Goal: Navigation & Orientation: Understand site structure

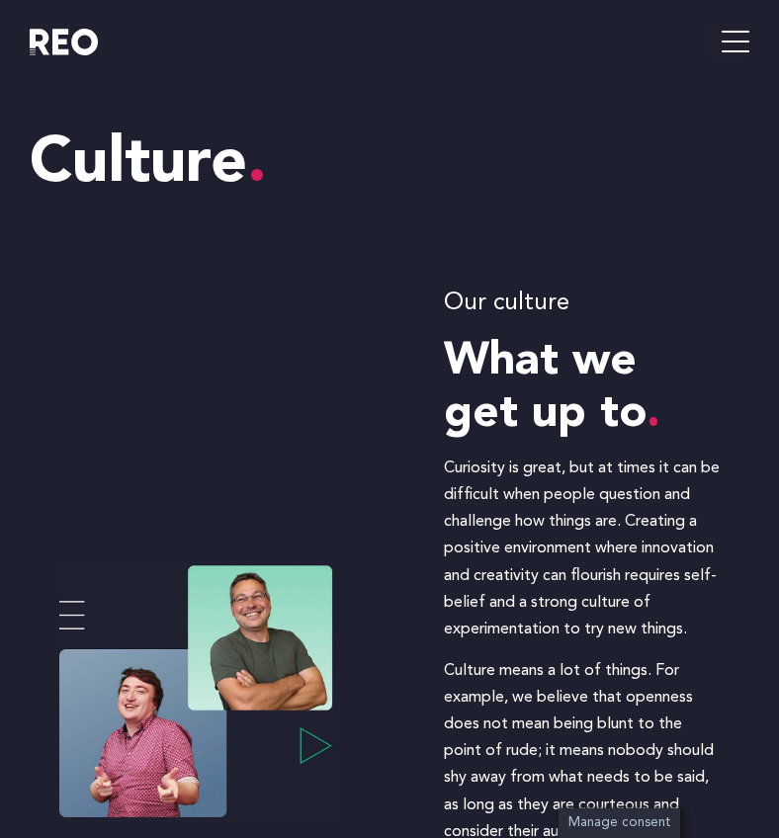
scroll to position [295, 0]
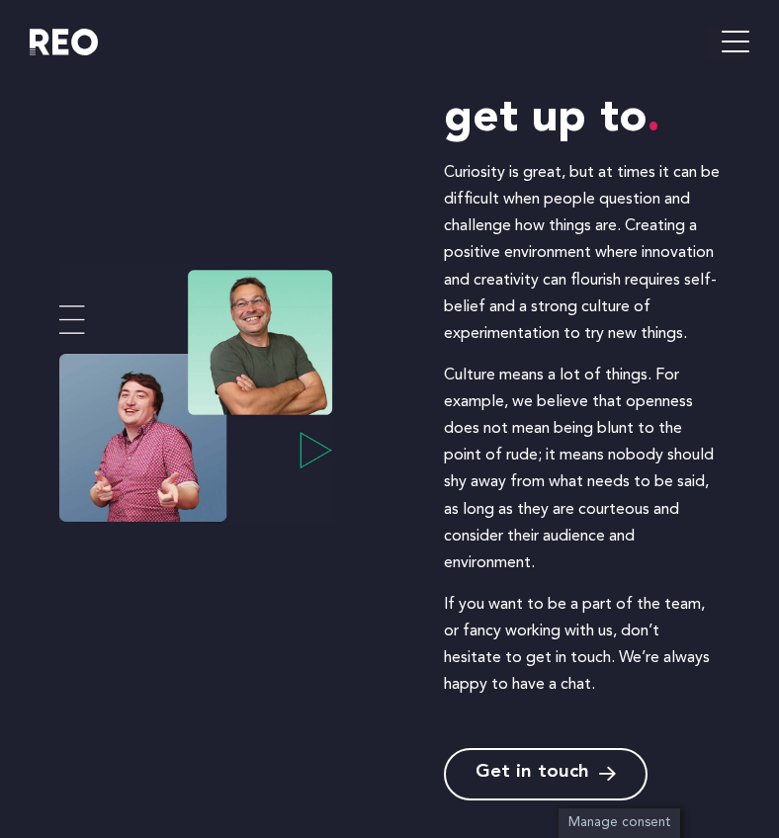
click at [570, 424] on p "Culture means a lot of things. For example, we believe that openness does not m…" at bounding box center [582, 470] width 276 height 215
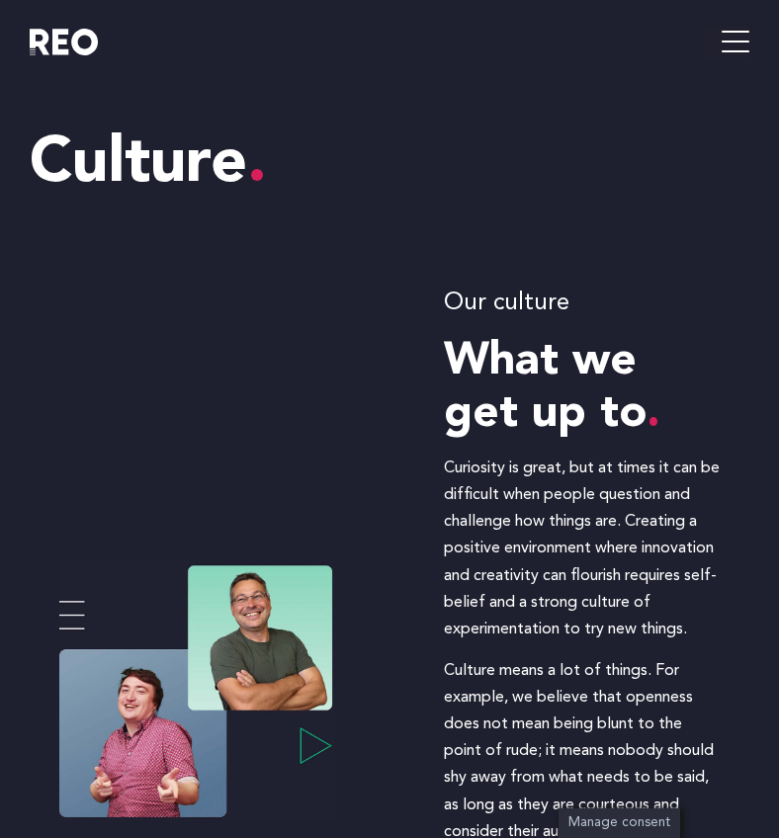
scroll to position [0, 0]
click at [737, 40] on icon "hamburger-icon" at bounding box center [735, 43] width 28 height 32
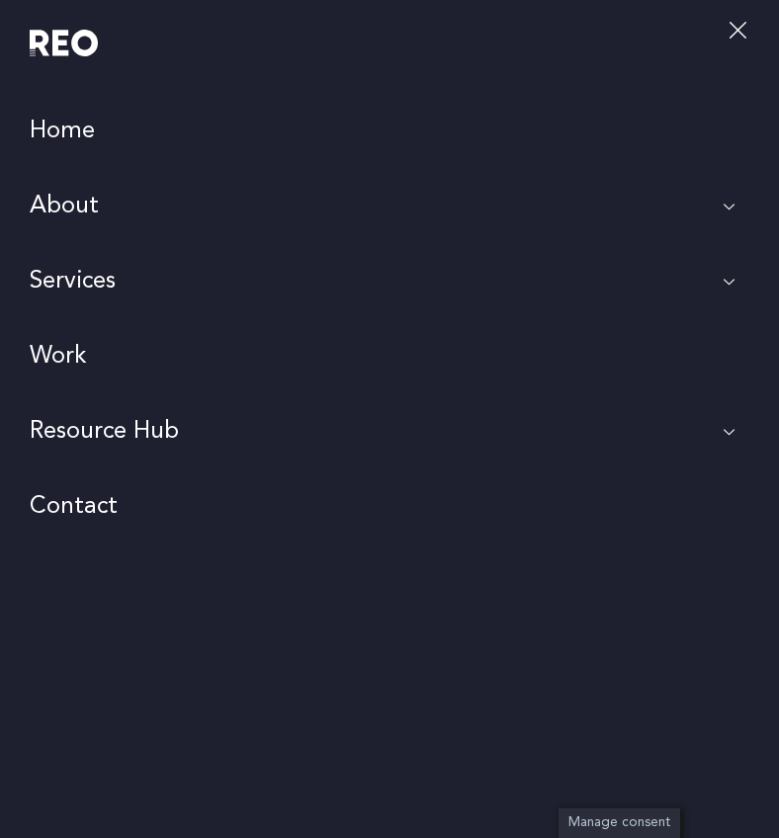
click at [69, 139] on link "Home" at bounding box center [389, 131] width 779 height 75
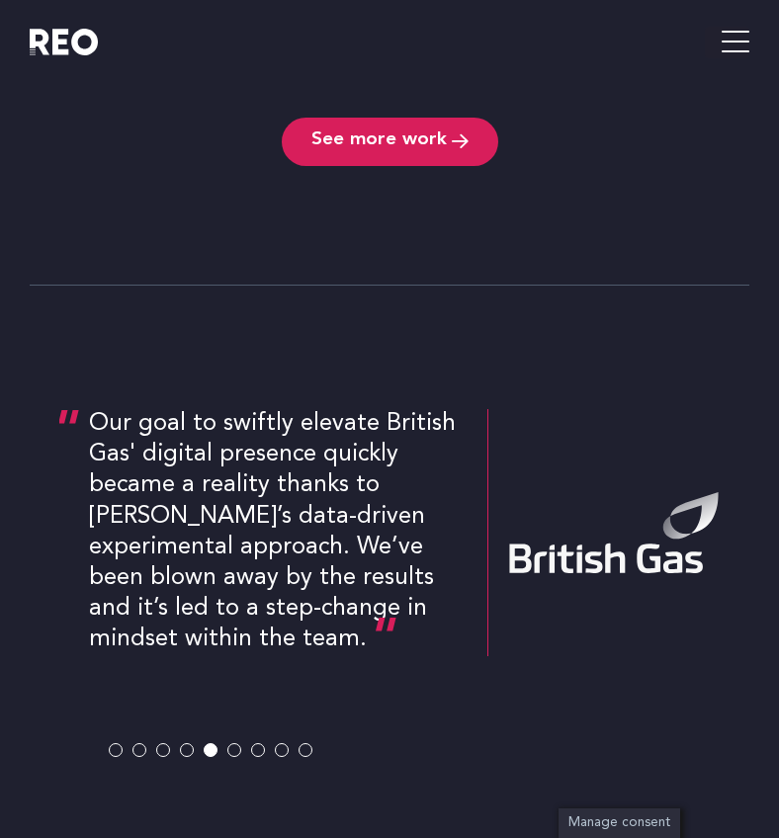
scroll to position [4231, 0]
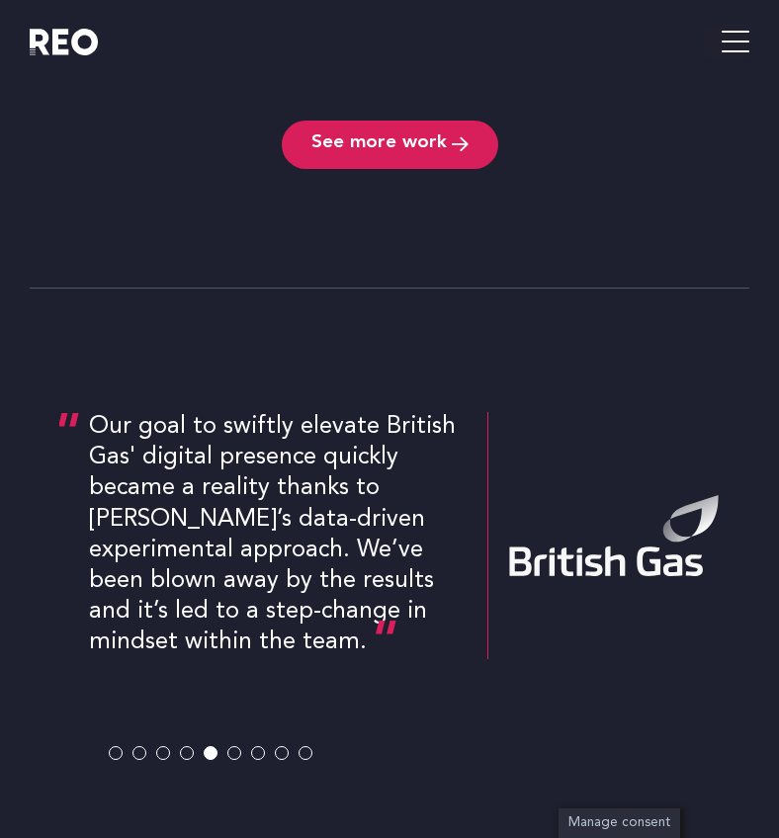
click at [116, 746] on span at bounding box center [116, 753] width 14 height 14
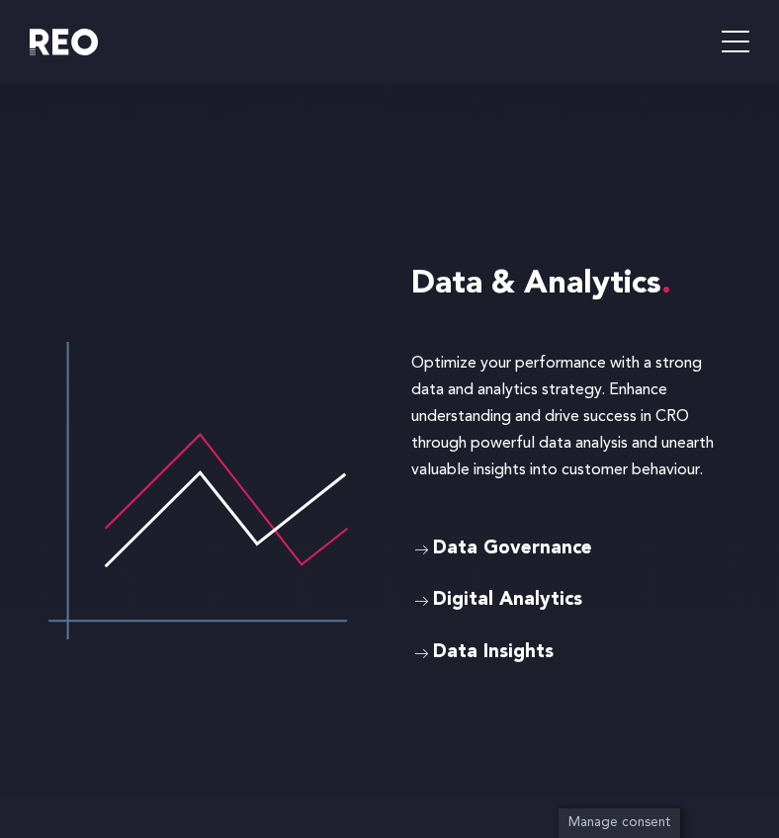
scroll to position [6610, 0]
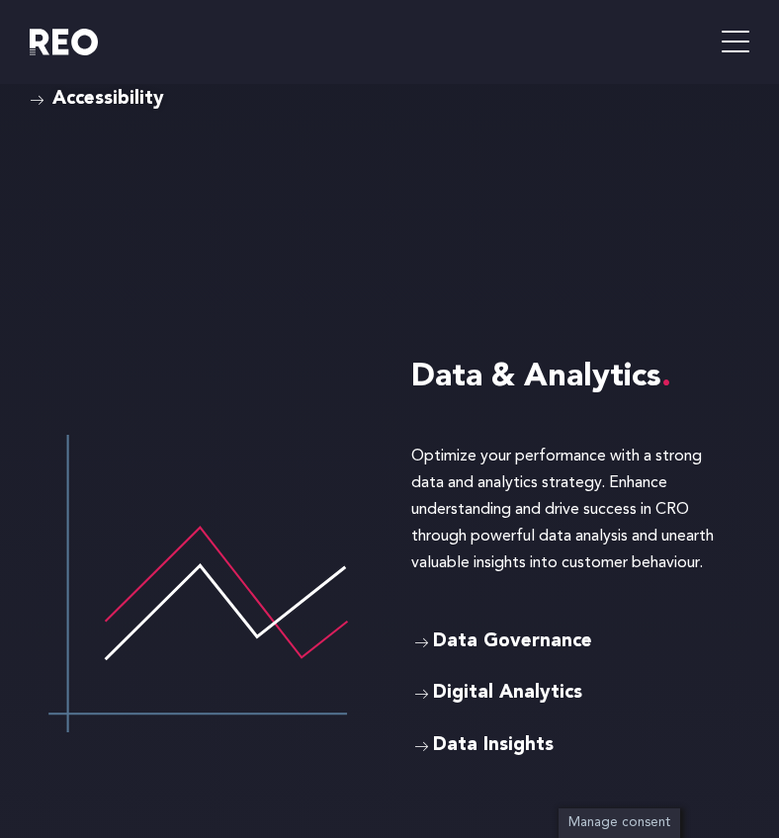
click at [732, 46] on icon "hamburger-icon" at bounding box center [735, 43] width 28 height 32
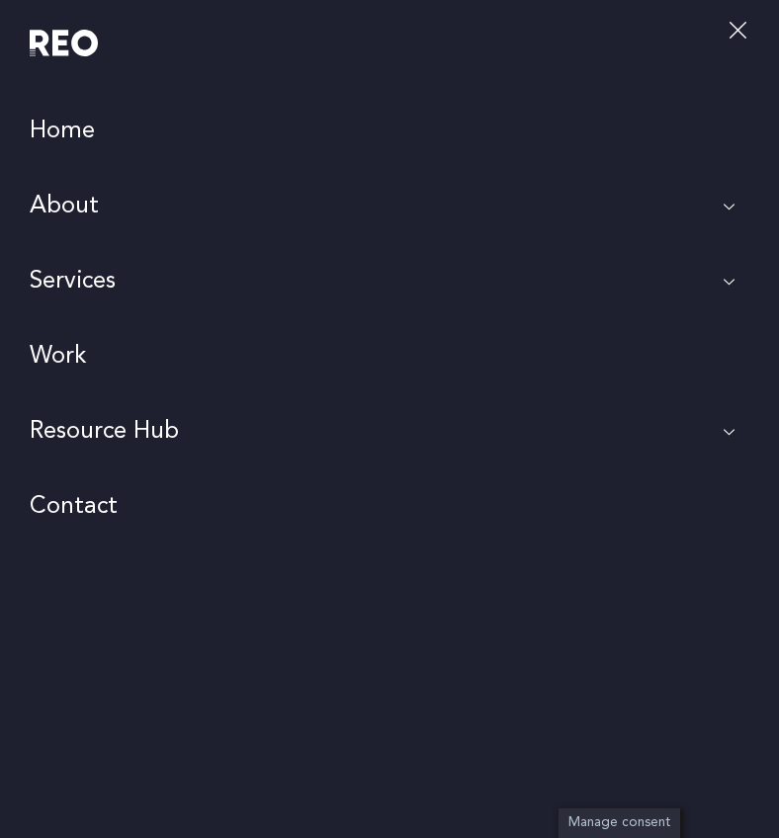
click at [70, 356] on link "Work" at bounding box center [389, 356] width 779 height 75
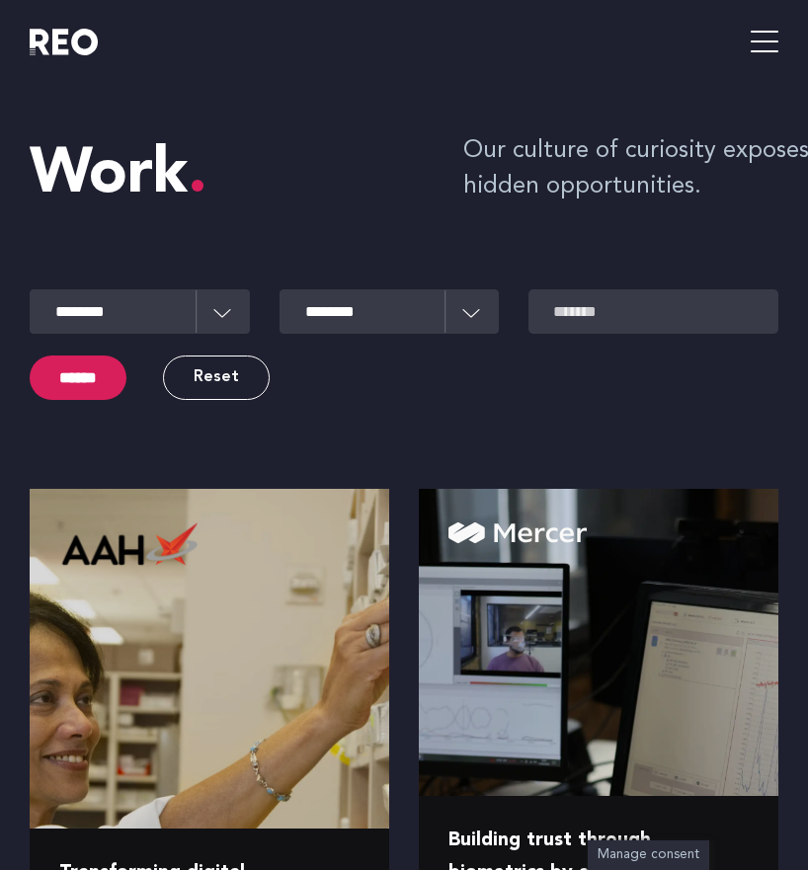
click at [770, 50] on icon "hamburger-icon" at bounding box center [765, 43] width 28 height 32
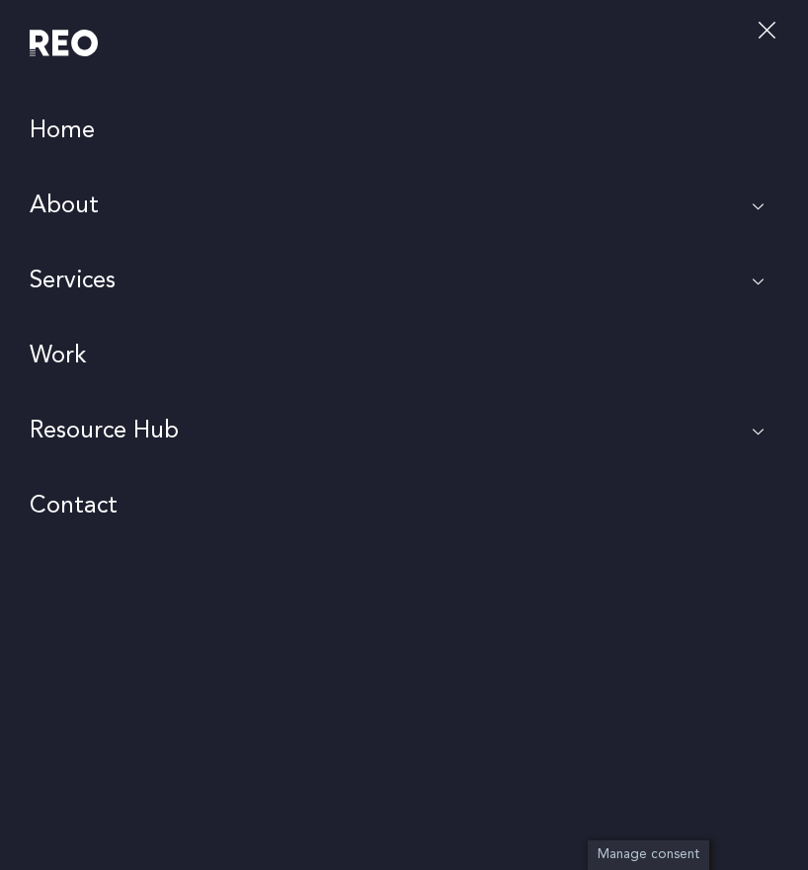
click at [67, 198] on link "About" at bounding box center [404, 206] width 808 height 75
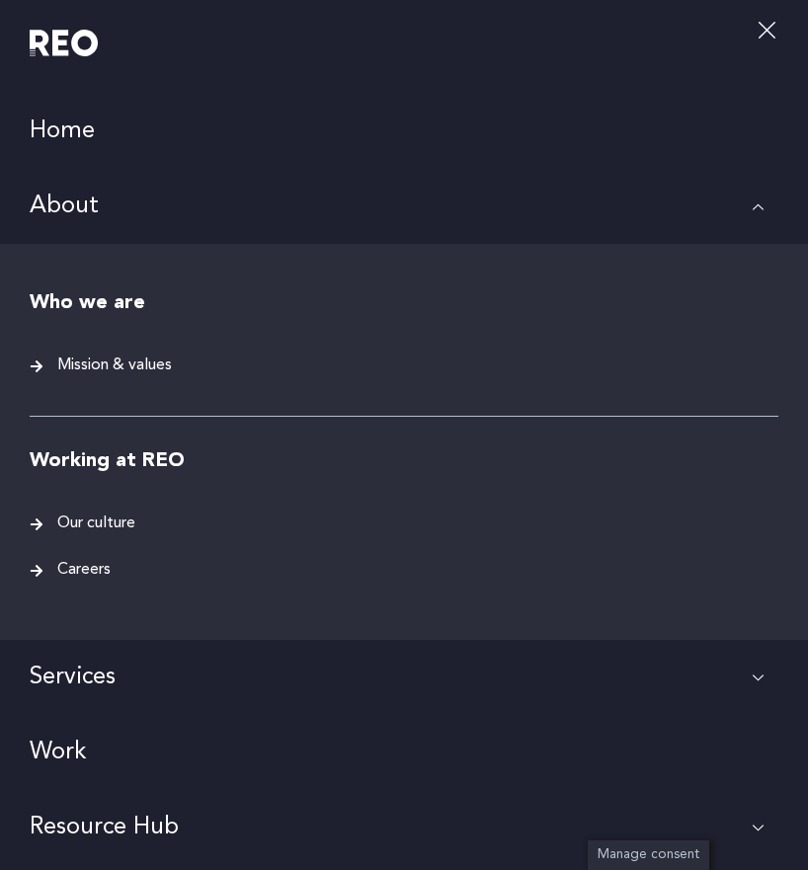
click at [115, 363] on span "Mission & values" at bounding box center [112, 366] width 120 height 27
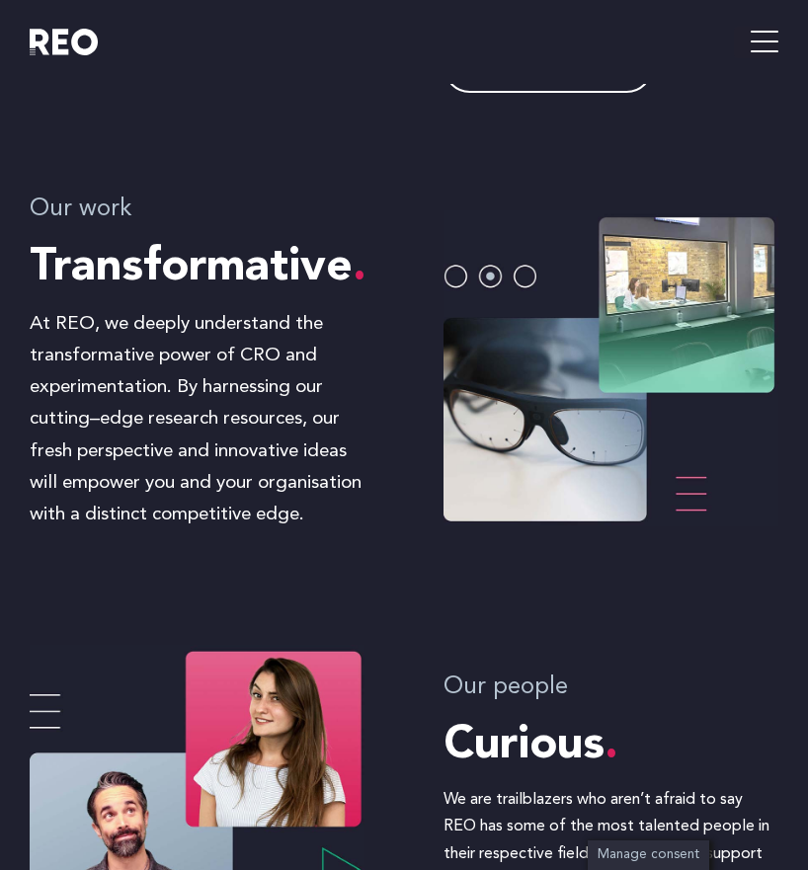
scroll to position [1497, 0]
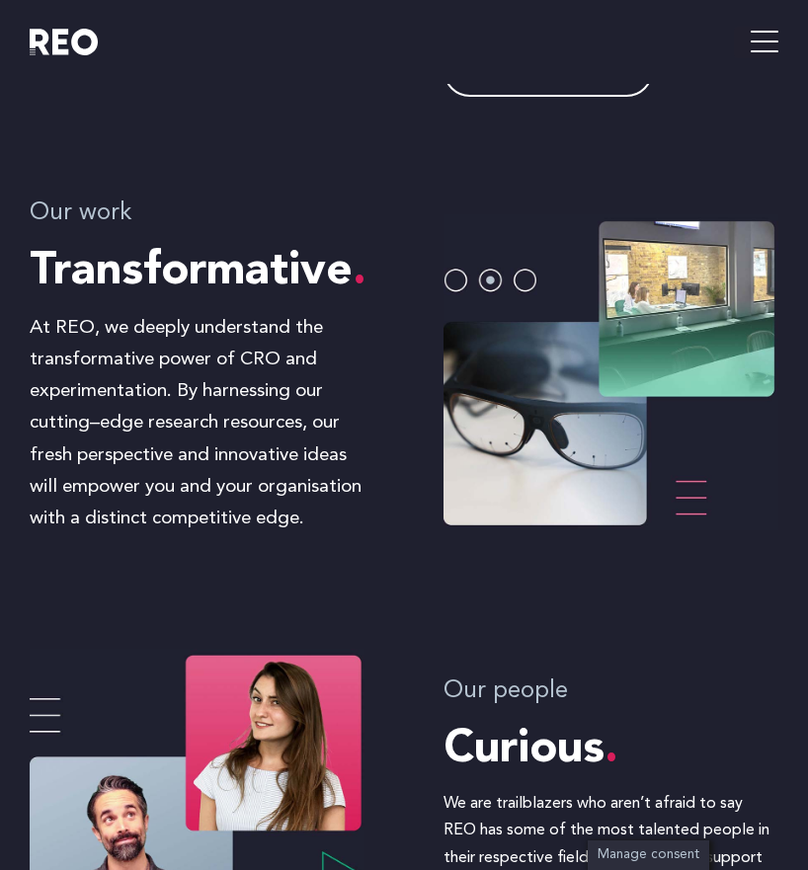
click at [48, 701] on img at bounding box center [197, 807] width 335 height 316
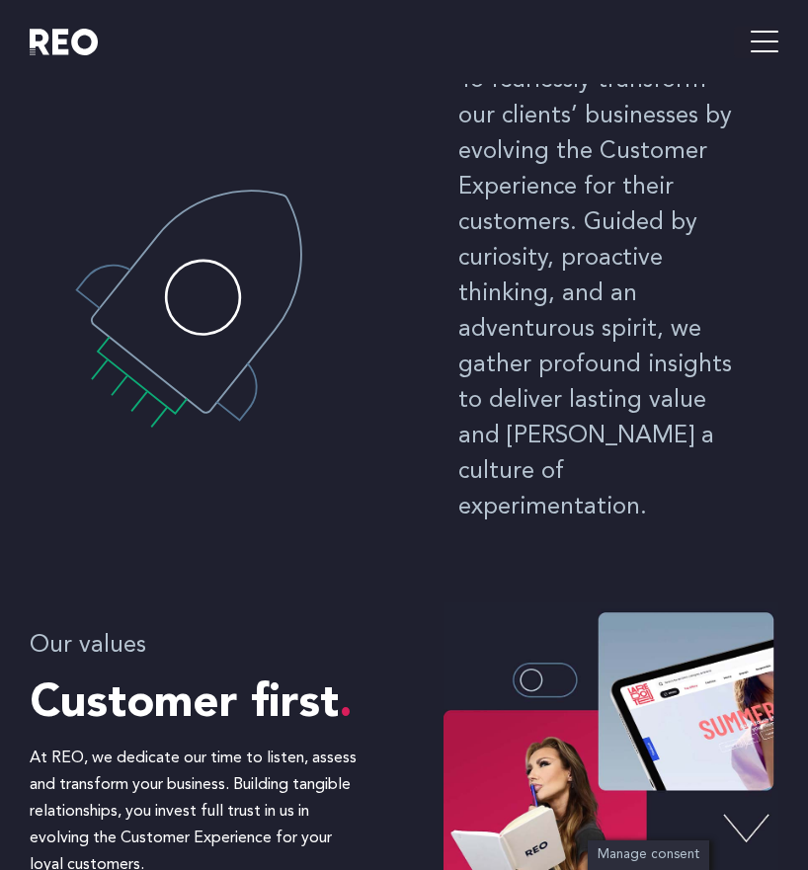
scroll to position [180, 0]
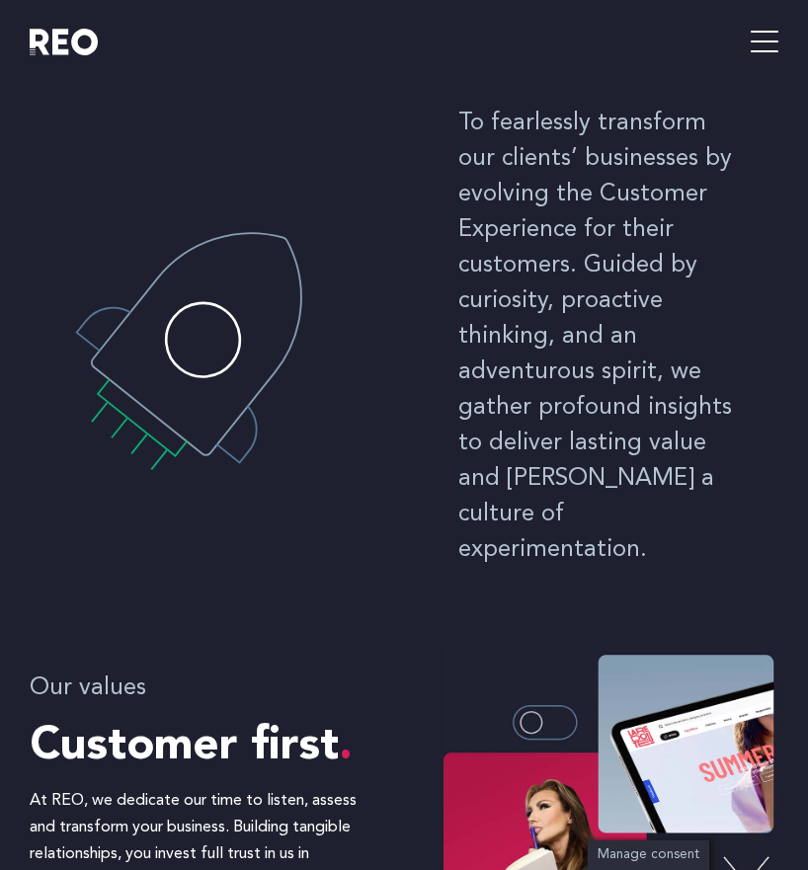
click at [531, 693] on img at bounding box center [611, 803] width 335 height 316
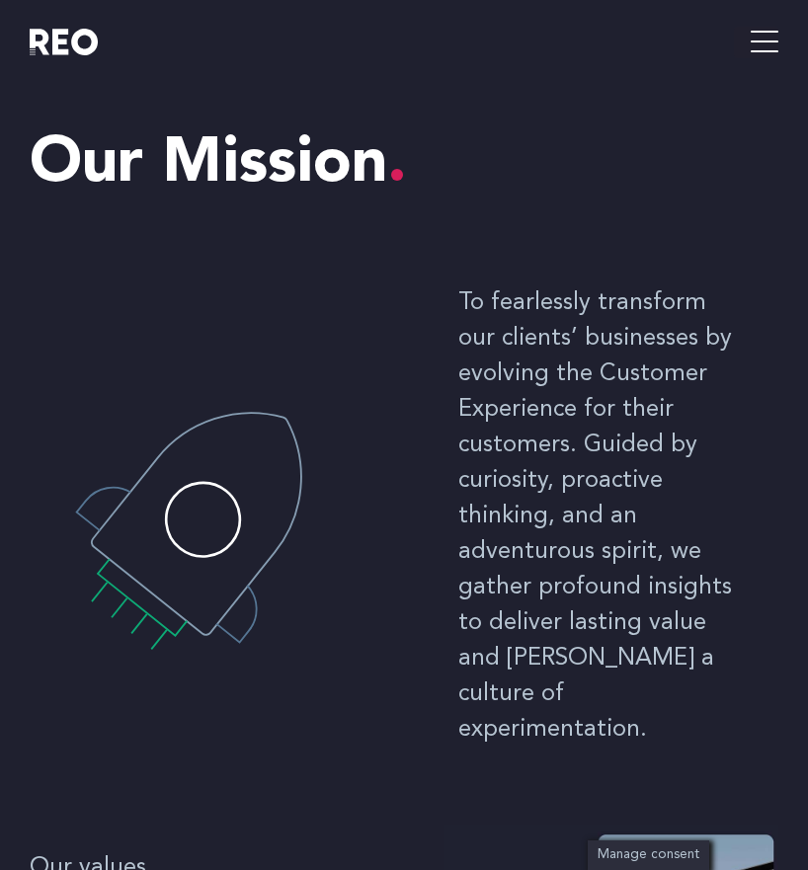
scroll to position [0, 0]
click at [763, 45] on icon "hamburger-icon" at bounding box center [765, 43] width 28 height 32
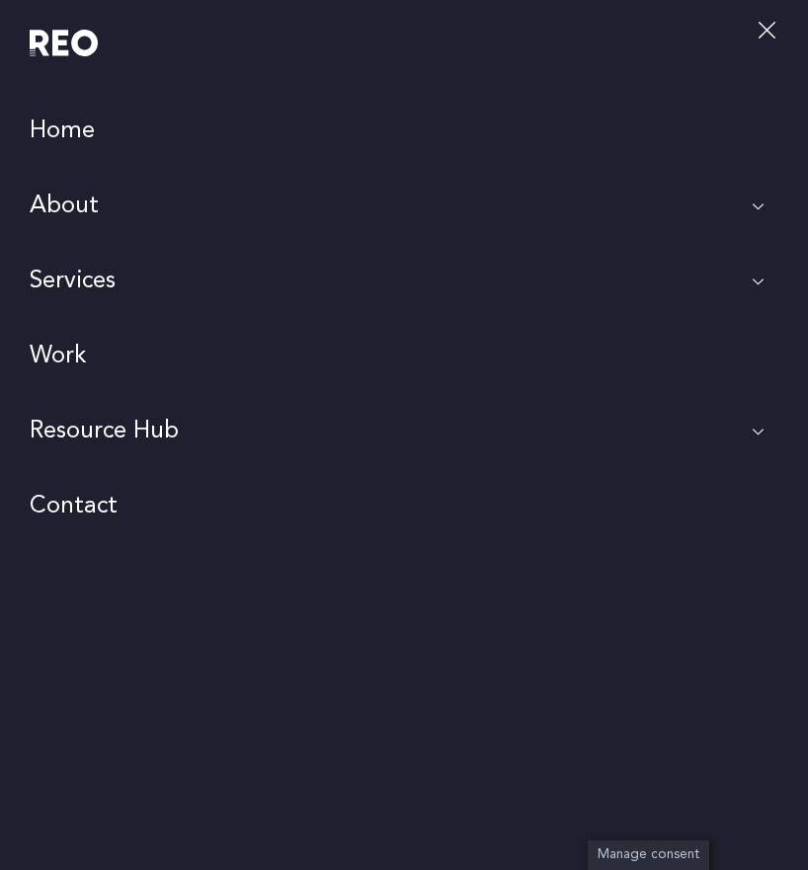
click at [63, 208] on link "About" at bounding box center [404, 206] width 808 height 75
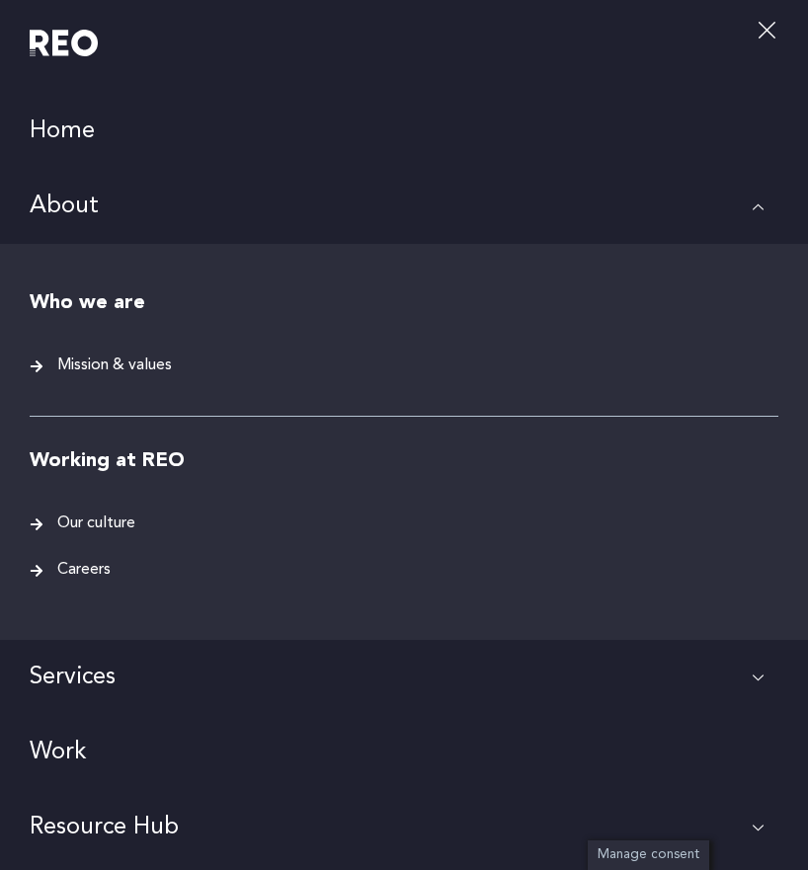
click at [85, 519] on span "Our culture" at bounding box center [93, 524] width 83 height 27
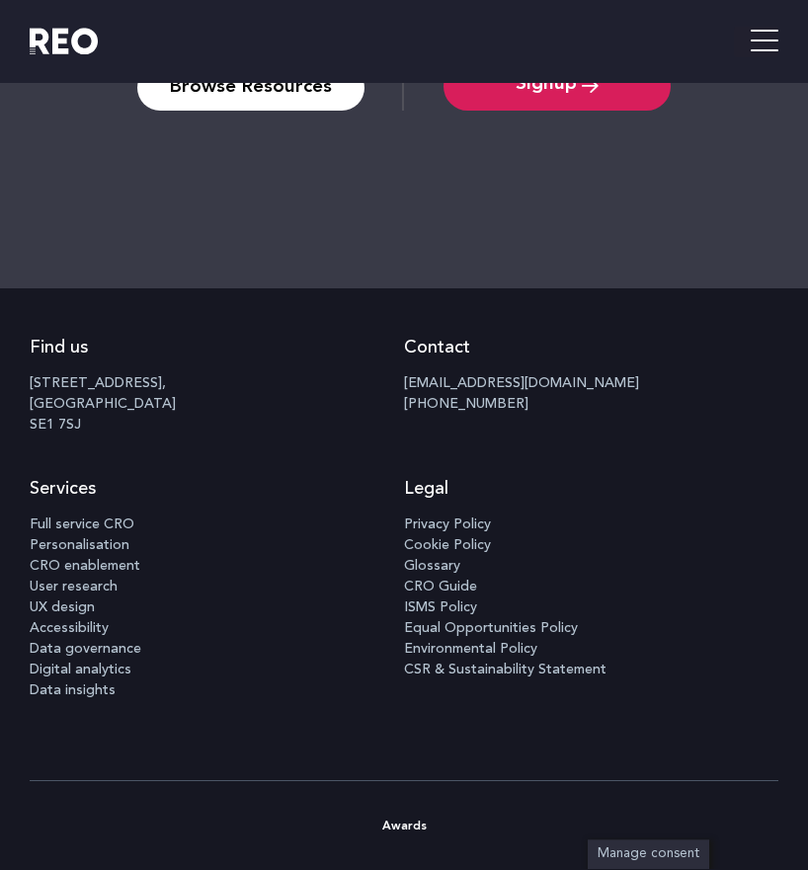
scroll to position [1499, 0]
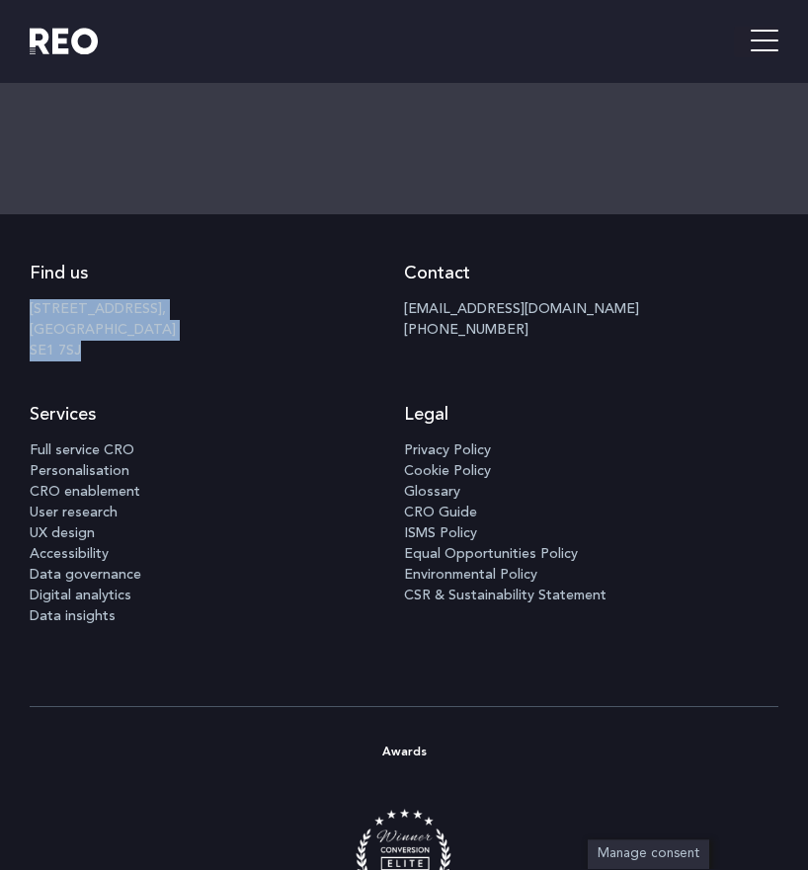
drag, startPoint x: 87, startPoint y: 346, endPoint x: 26, endPoint y: 300, distance: 76.3
click at [26, 300] on div "Find us [STREET_ADDRESS] Contact [EMAIL_ADDRESS][DOMAIN_NAME] [PHONE_NUMBER] Se…" at bounding box center [404, 461] width 808 height 492
copy p "[STREET_ADDRESS]"
click at [382, 75] on div at bounding box center [217, 42] width 374 height 84
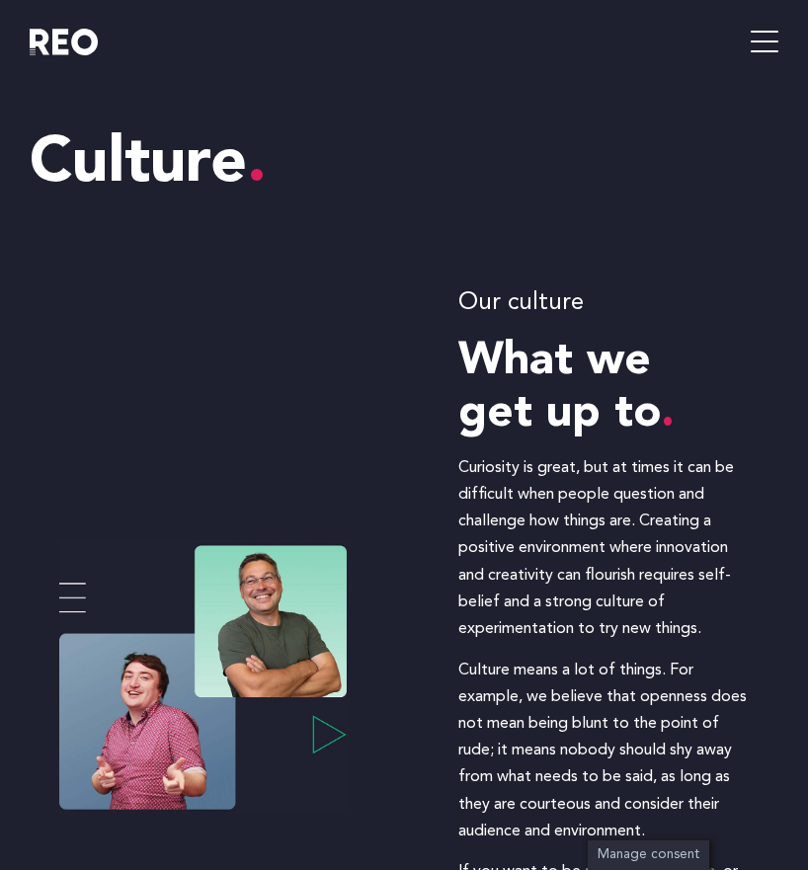
scroll to position [0, 0]
click at [762, 45] on icon "hamburger-icon" at bounding box center [765, 43] width 28 height 32
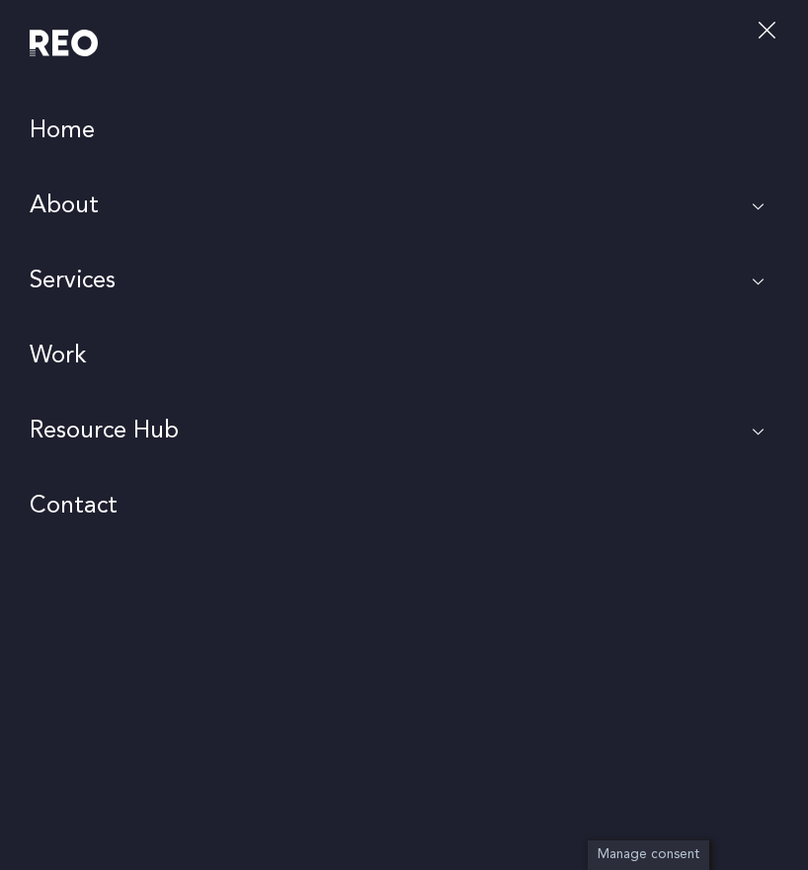
click at [93, 341] on link "Work" at bounding box center [404, 356] width 808 height 75
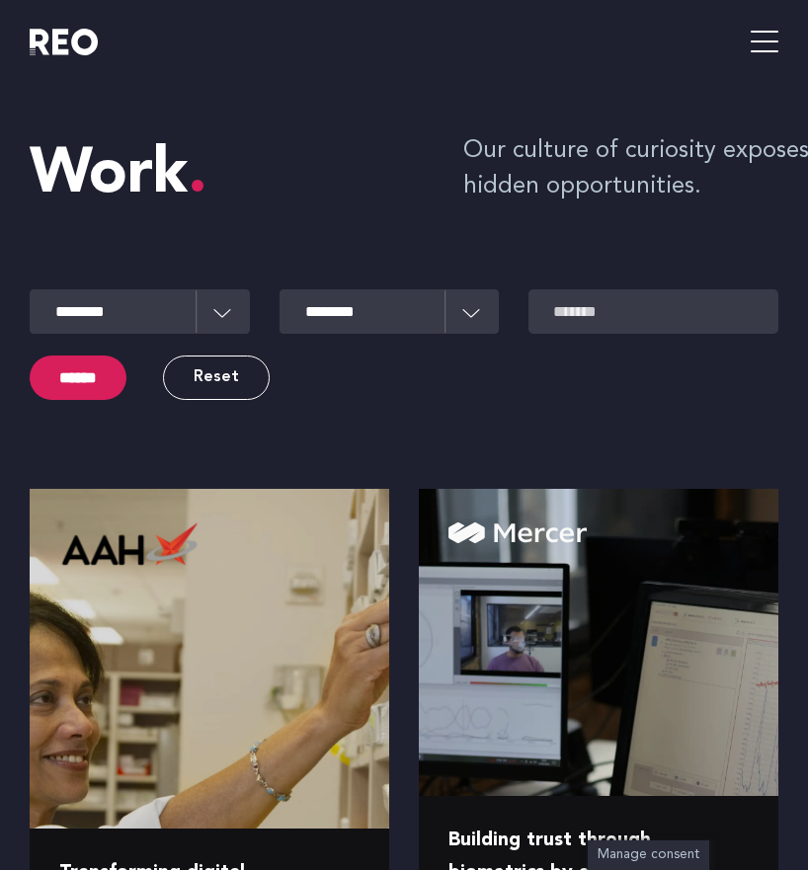
click at [759, 38] on icon "hamburger-icon" at bounding box center [765, 43] width 28 height 32
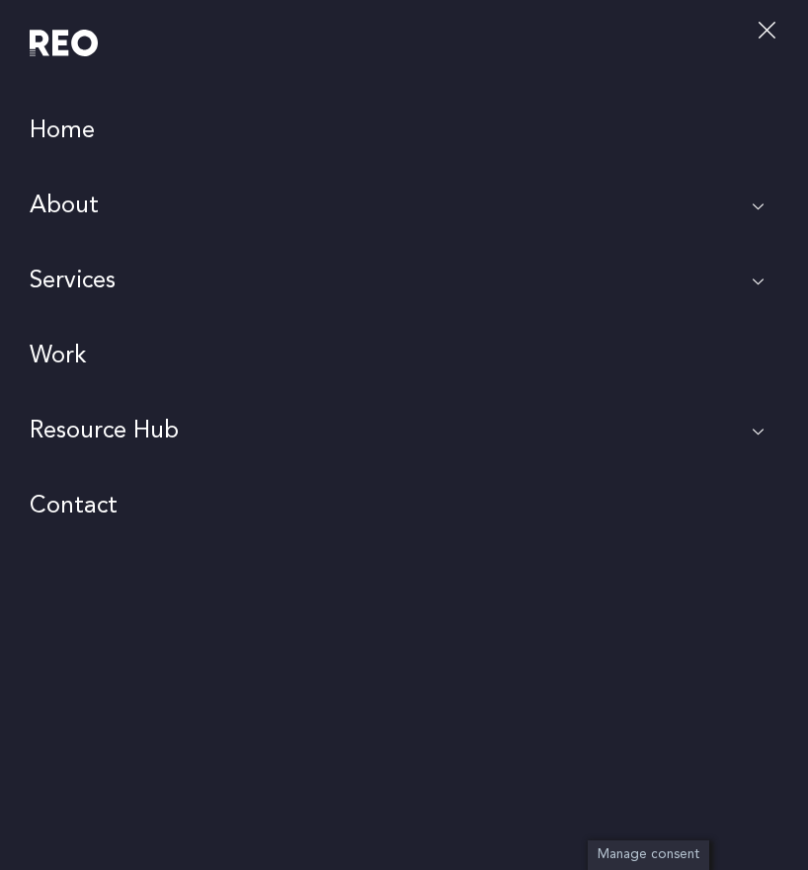
click at [73, 201] on link "About" at bounding box center [404, 206] width 808 height 75
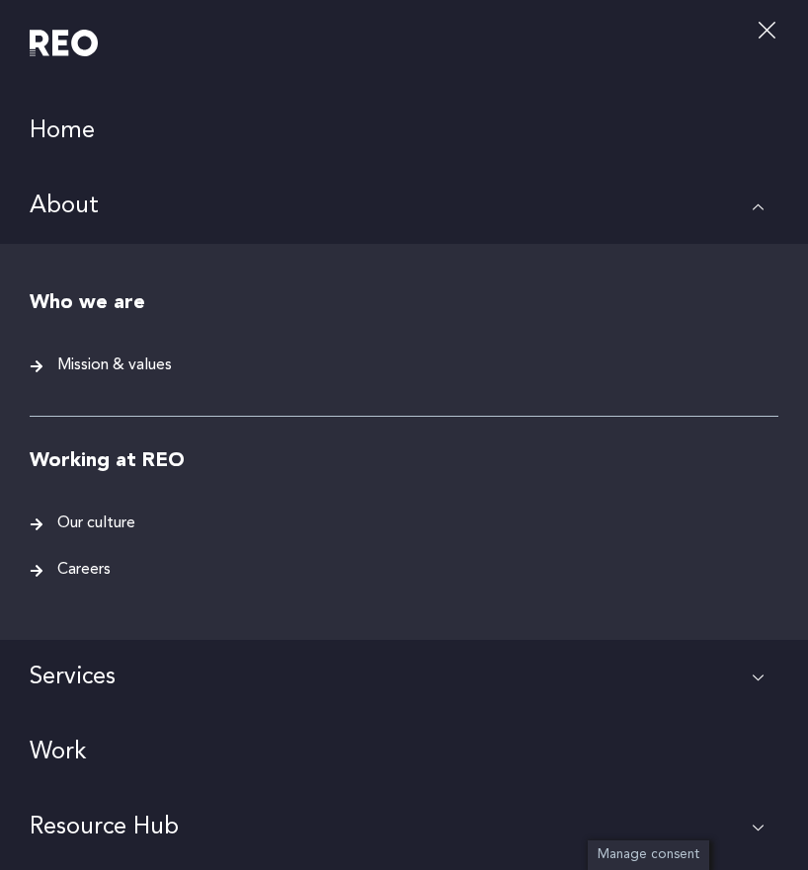
click at [96, 359] on span "Mission & values" at bounding box center [112, 366] width 120 height 27
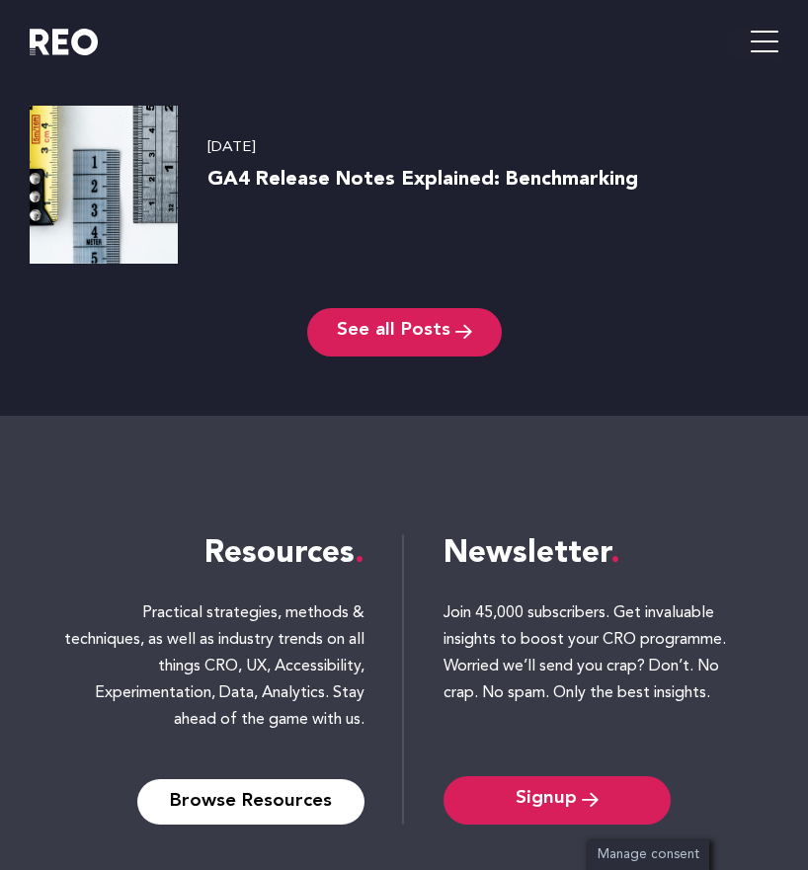
scroll to position [3809, 0]
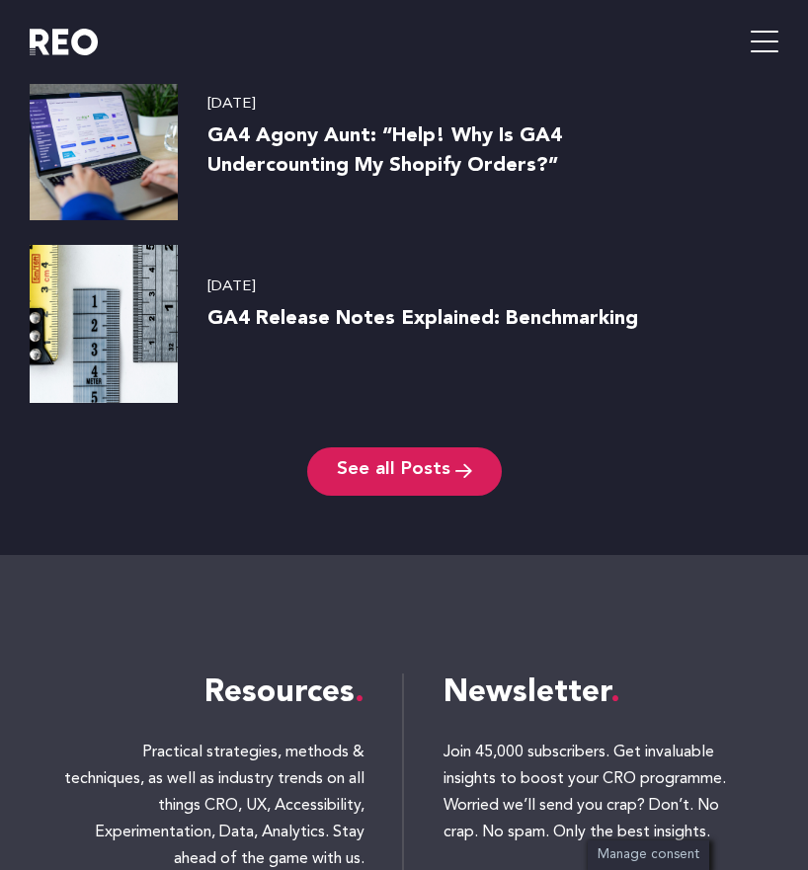
click at [752, 43] on icon "hamburger-icon" at bounding box center [765, 43] width 28 height 32
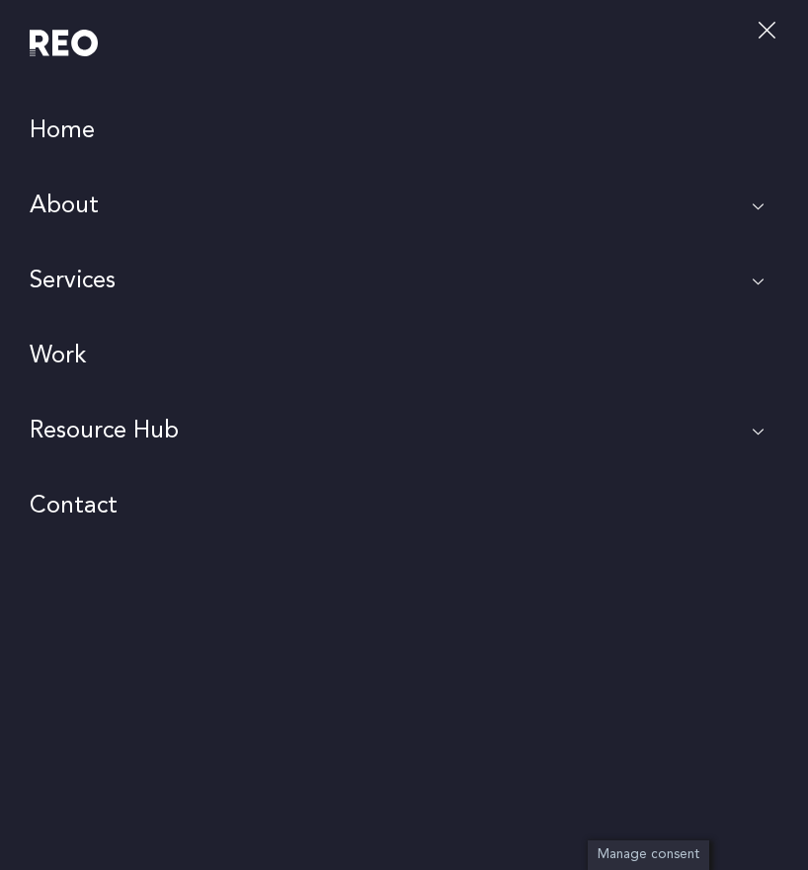
click at [75, 124] on link "Home" at bounding box center [404, 131] width 808 height 75
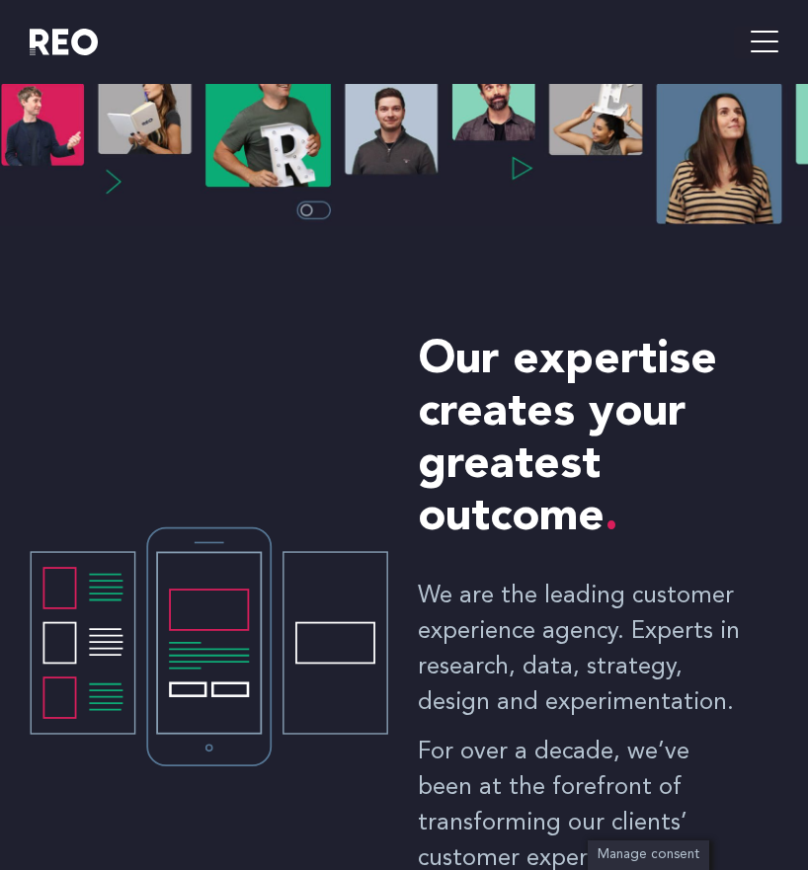
scroll to position [174, 0]
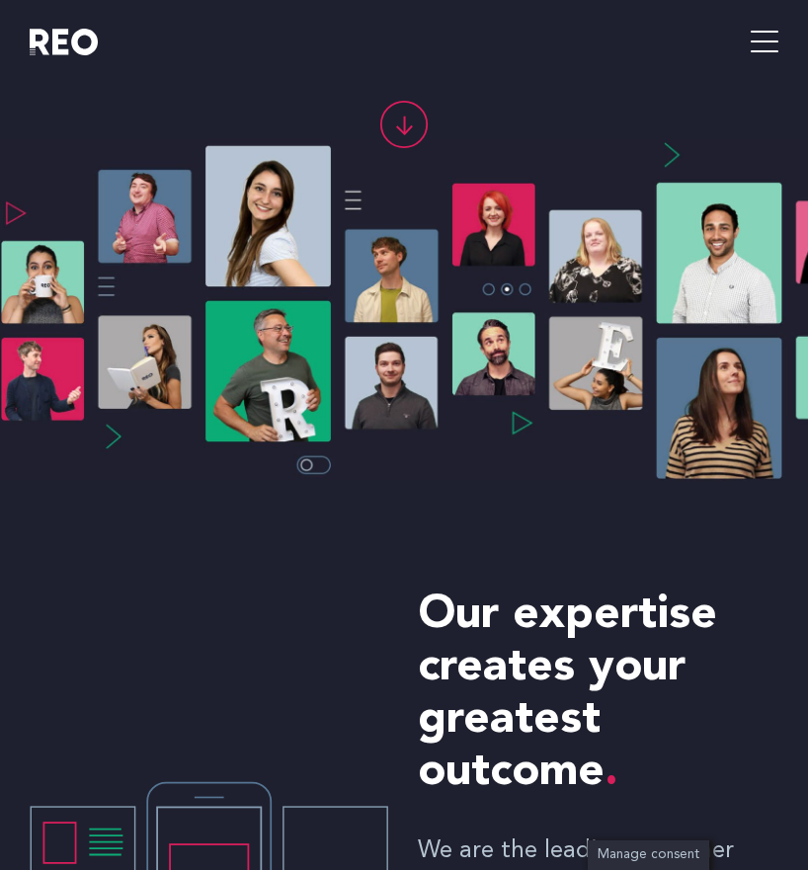
click at [762, 47] on icon "hamburger-icon" at bounding box center [765, 43] width 28 height 32
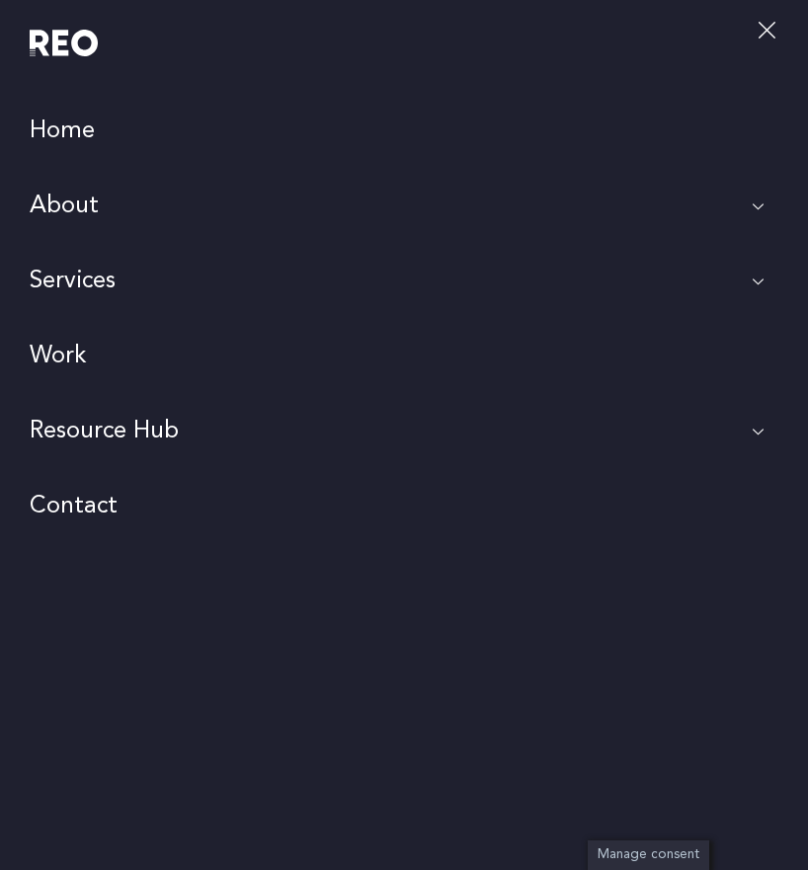
click at [88, 209] on link "About" at bounding box center [404, 206] width 808 height 75
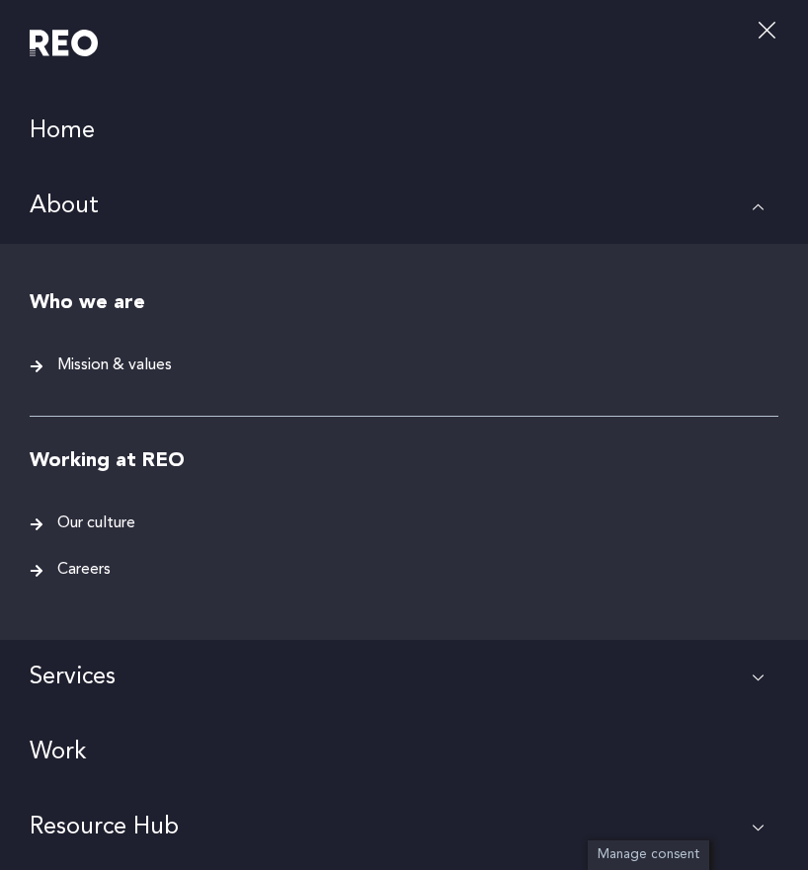
click at [94, 523] on span "Our culture" at bounding box center [93, 524] width 83 height 27
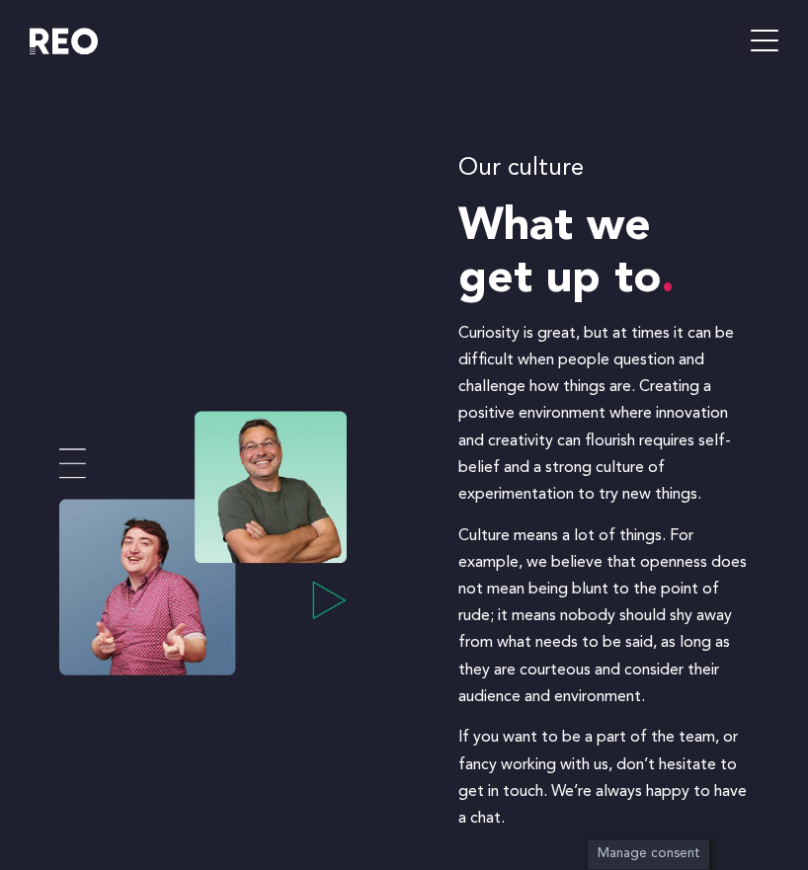
scroll to position [139, 0]
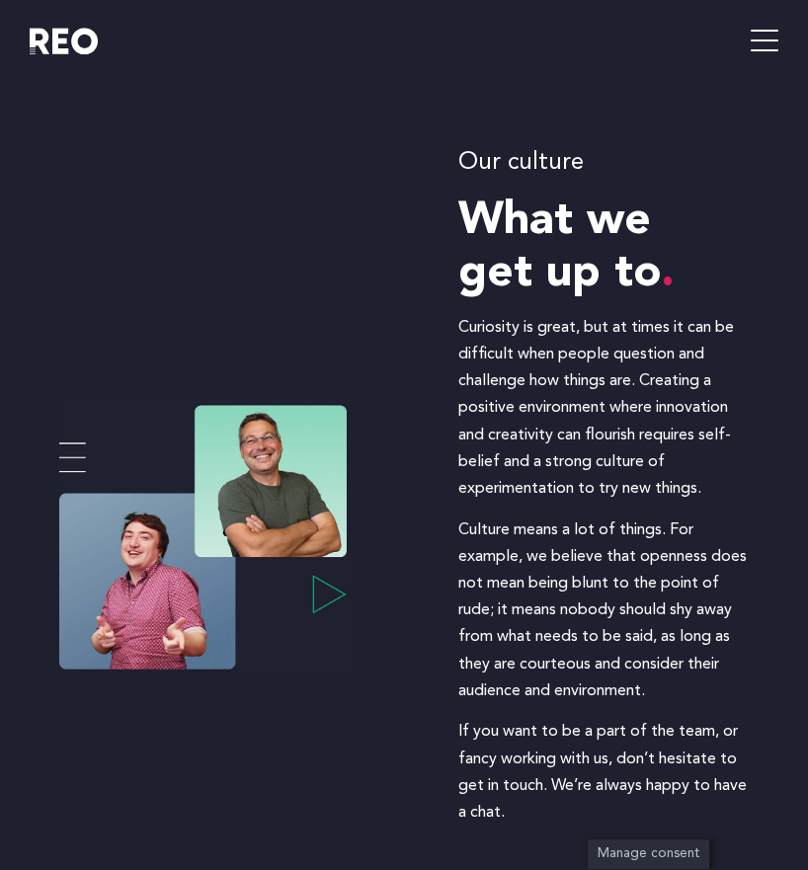
click at [756, 38] on icon "hamburger-icon" at bounding box center [765, 43] width 28 height 32
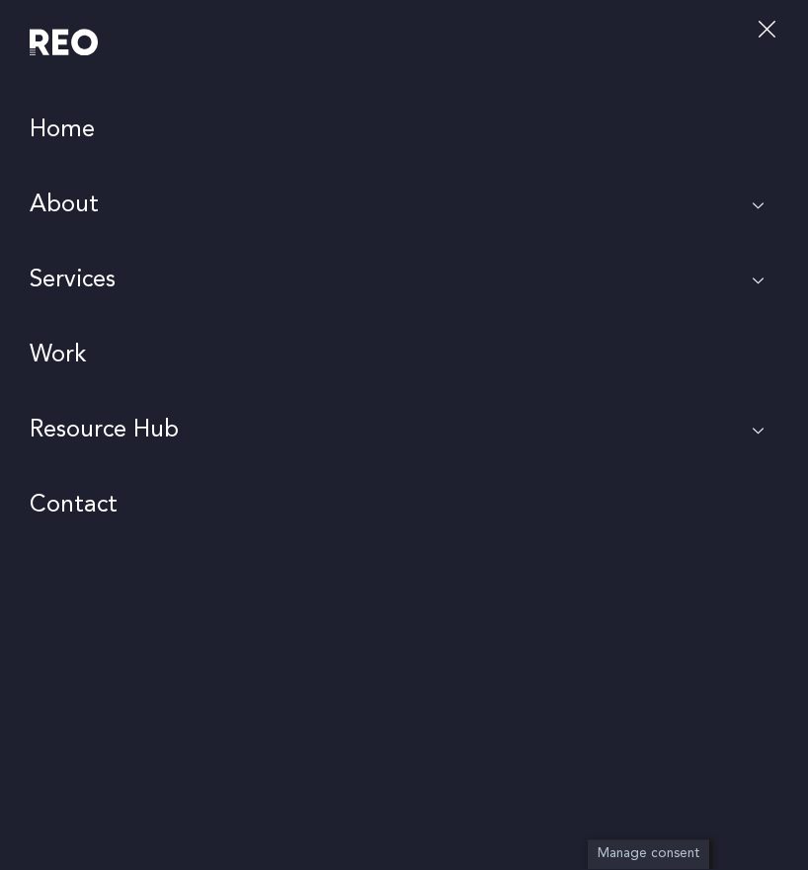
click at [50, 340] on link "Work" at bounding box center [404, 356] width 808 height 75
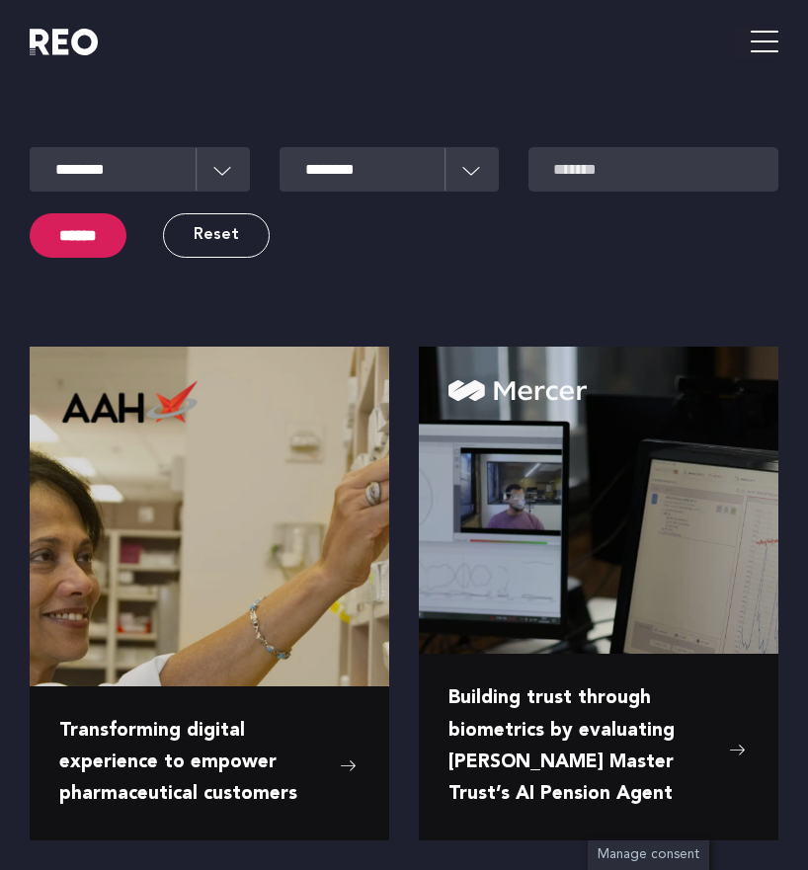
scroll to position [60, 0]
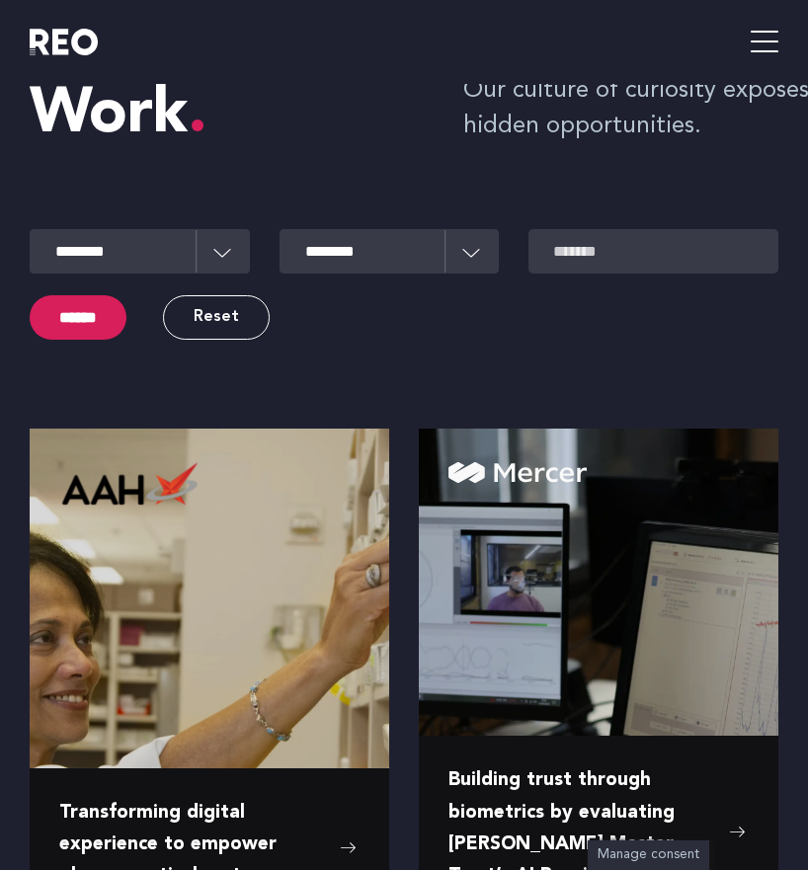
click at [757, 41] on icon "hamburger-icon" at bounding box center [765, 43] width 28 height 32
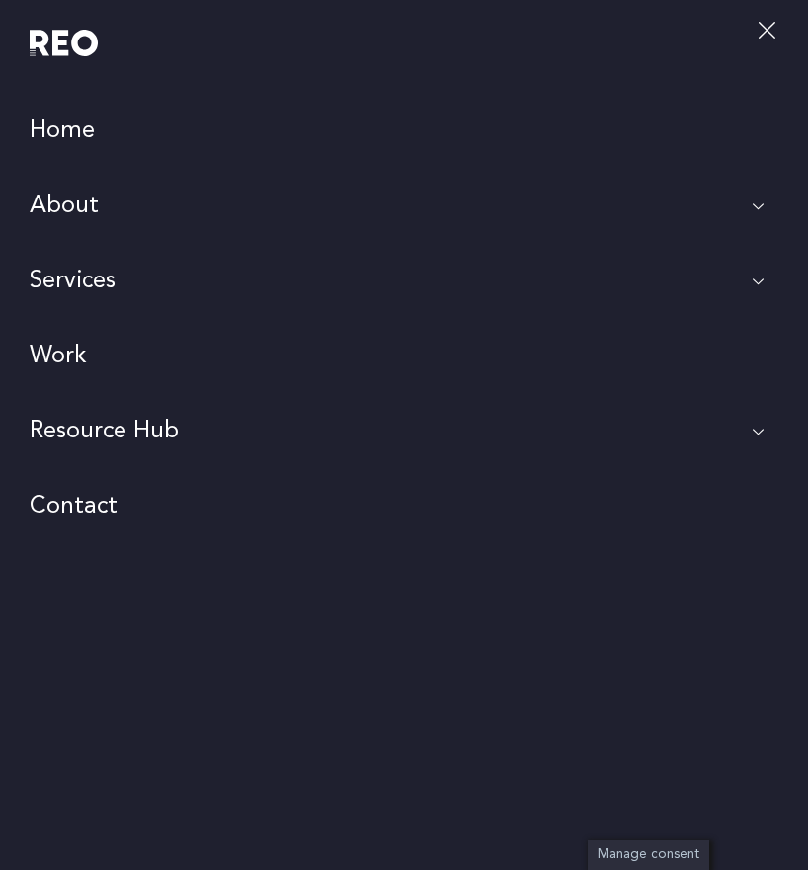
click at [83, 200] on link "About" at bounding box center [404, 206] width 808 height 75
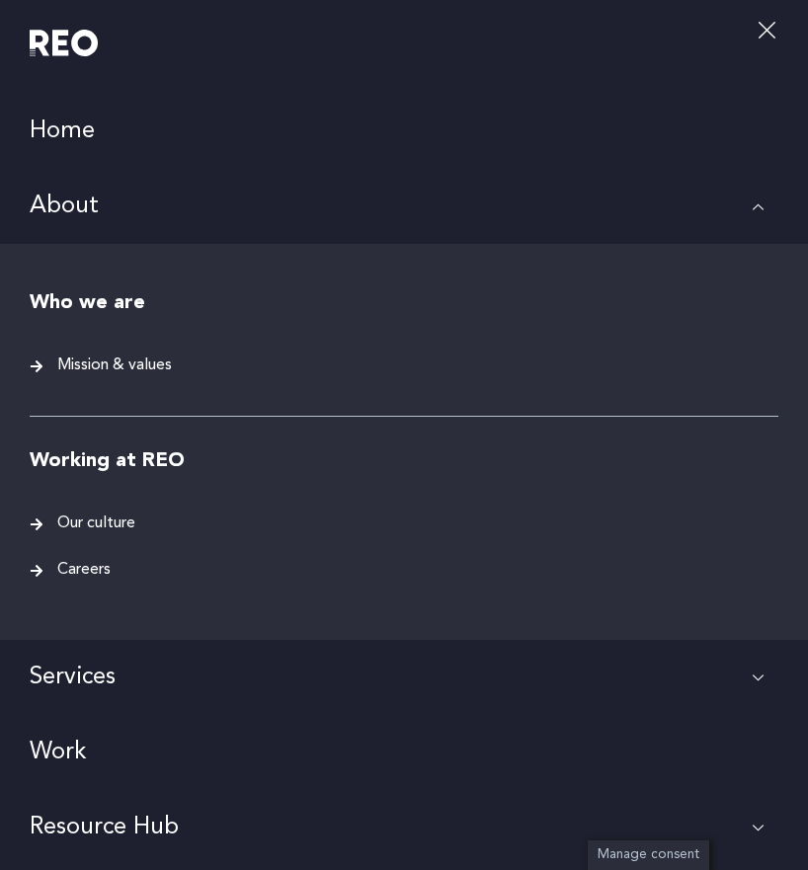
click at [102, 358] on span "Mission & values" at bounding box center [112, 366] width 120 height 27
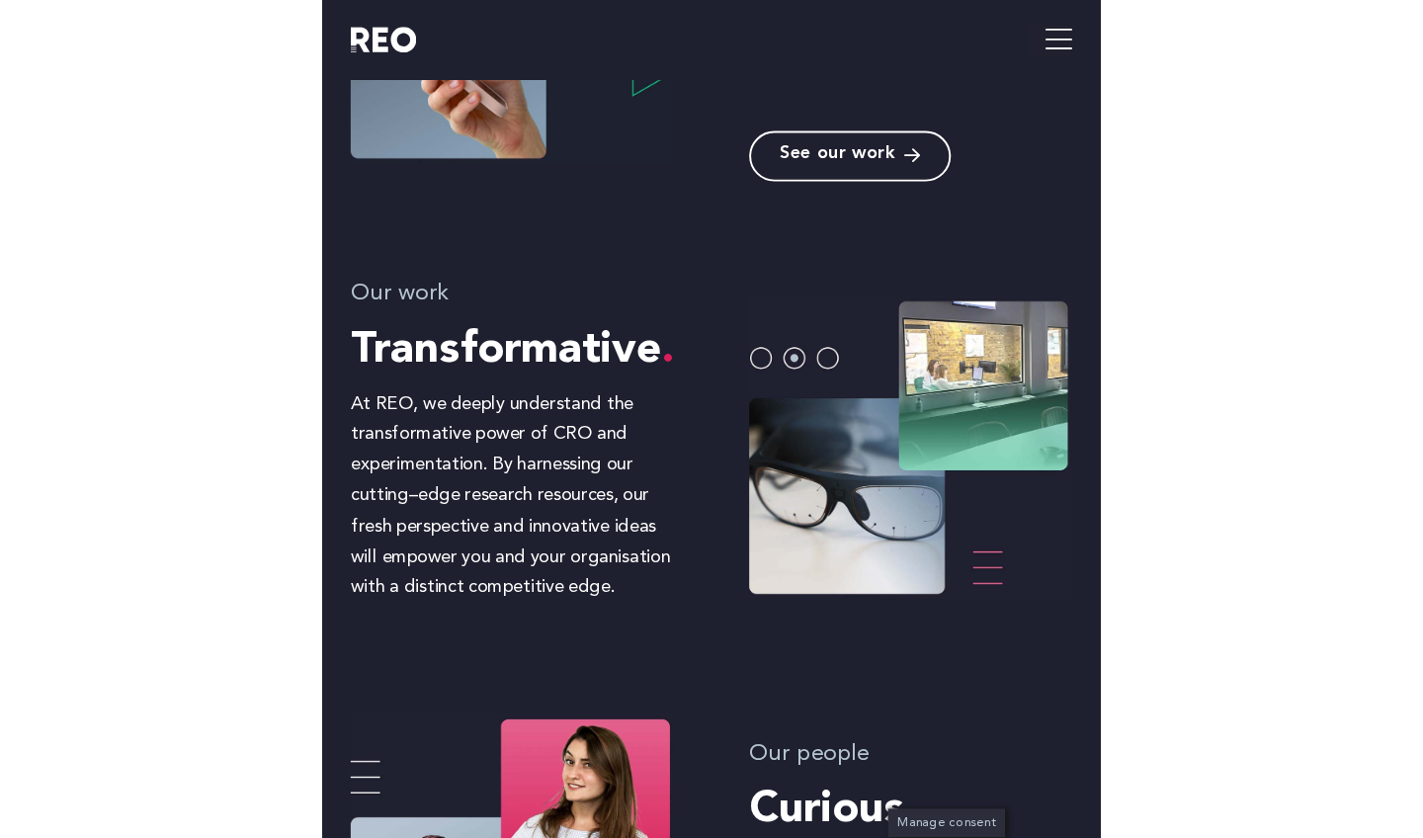
scroll to position [1406, 0]
